Goal: Task Accomplishment & Management: Use online tool/utility

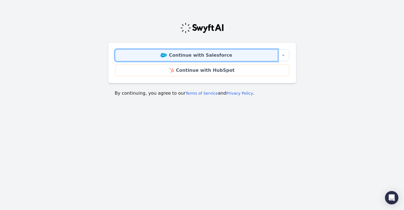
click at [187, 54] on link "Continue with Salesforce" at bounding box center [196, 56] width 163 height 12
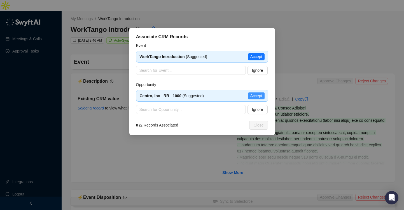
click at [256, 95] on span "Accept" at bounding box center [256, 96] width 12 height 6
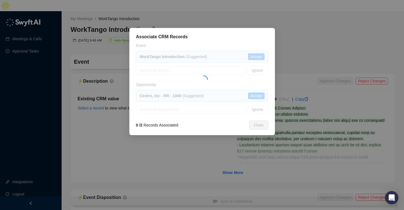
type textarea "**********"
type input "**********"
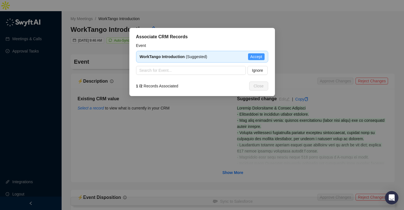
click at [257, 57] on span "Accept" at bounding box center [256, 57] width 12 height 6
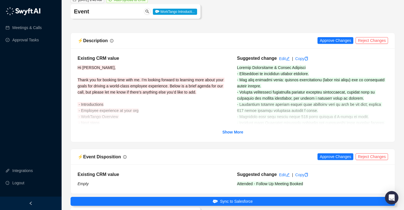
scroll to position [41, 0]
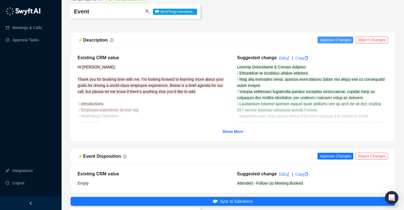
click at [335, 37] on span "Approve Changes" at bounding box center [335, 40] width 31 height 6
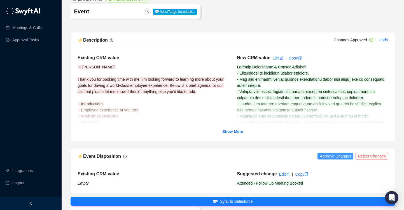
click at [337, 153] on span "Approve Changes" at bounding box center [335, 156] width 31 height 6
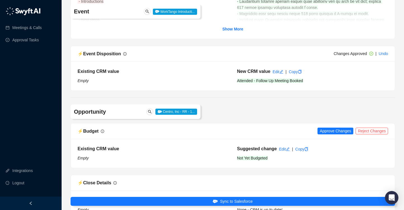
scroll to position [150, 0]
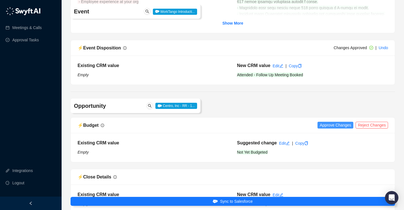
click at [327, 122] on span "Approve Changes" at bounding box center [335, 125] width 31 height 6
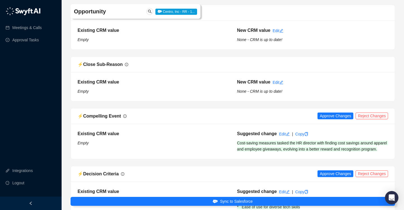
scroll to position [366, 0]
click at [324, 113] on span "Approve Changes" at bounding box center [335, 116] width 31 height 6
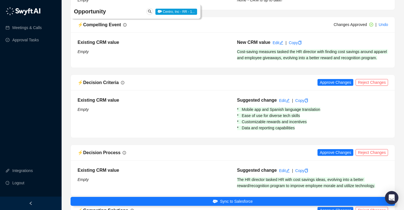
scroll to position [459, 0]
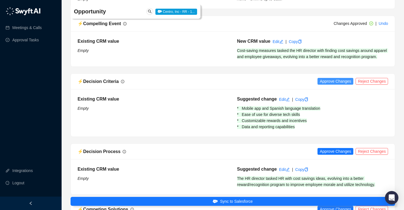
click at [325, 78] on span "Approve Changes" at bounding box center [335, 81] width 31 height 6
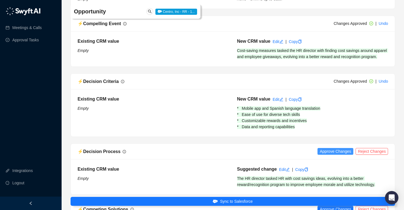
click at [322, 149] on span "Approve Changes" at bounding box center [335, 152] width 31 height 6
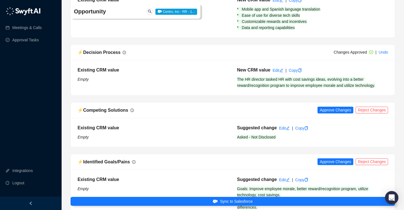
scroll to position [571, 0]
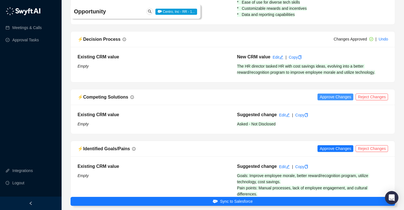
click at [324, 94] on span "Approve Changes" at bounding box center [335, 97] width 31 height 6
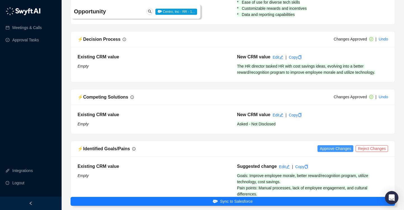
click at [330, 146] on button "Approve Changes" at bounding box center [335, 149] width 36 height 7
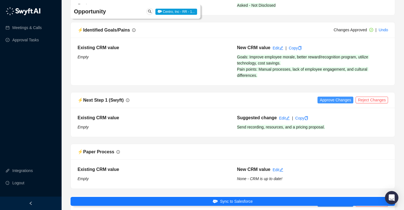
click at [331, 97] on span "Approve Changes" at bounding box center [335, 100] width 31 height 6
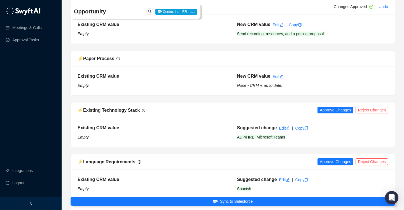
scroll to position [790, 0]
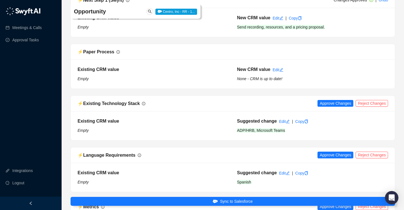
click at [331, 100] on span "Approve Changes" at bounding box center [335, 103] width 31 height 6
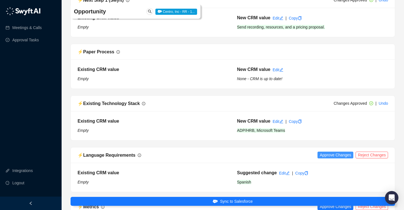
click at [332, 152] on span "Approve Changes" at bounding box center [335, 155] width 31 height 6
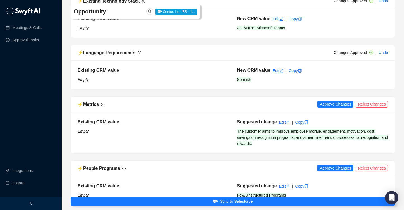
scroll to position [901, 0]
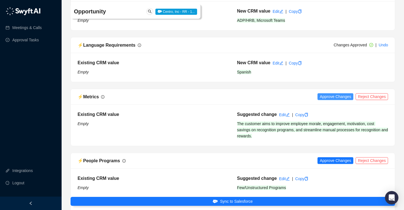
click at [335, 94] on span "Approve Changes" at bounding box center [335, 97] width 31 height 6
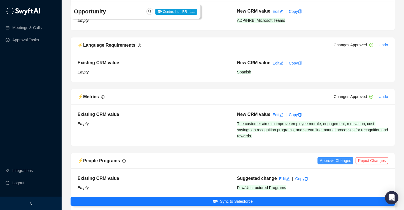
click at [333, 158] on span "Approve Changes" at bounding box center [335, 161] width 31 height 6
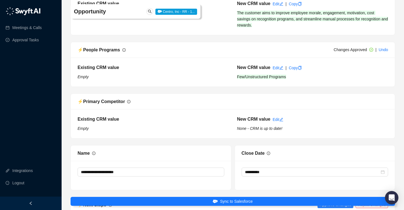
scroll to position [1067, 0]
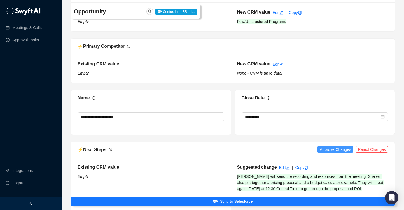
click at [331, 147] on span "Approve Changes" at bounding box center [335, 150] width 31 height 6
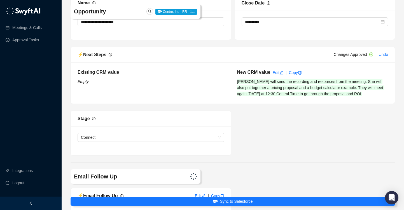
scroll to position [1167, 0]
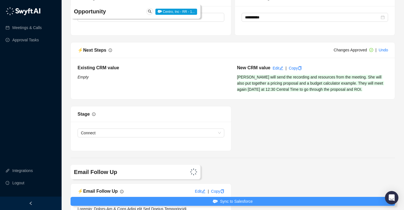
click at [270, 202] on button "Sync to Salesforce" at bounding box center [233, 201] width 324 height 9
